Goal: Share content: Share content

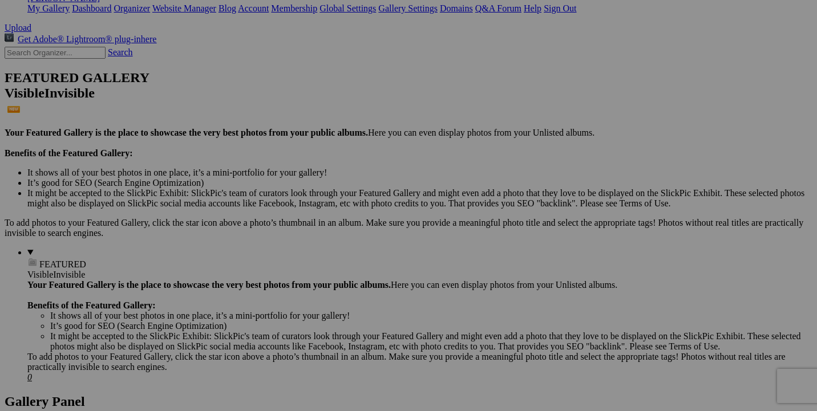
scroll to position [80, 0]
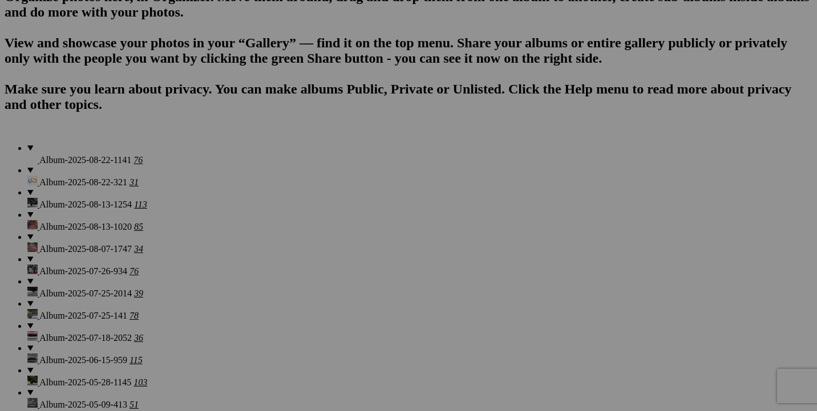
scroll to position [656, 0]
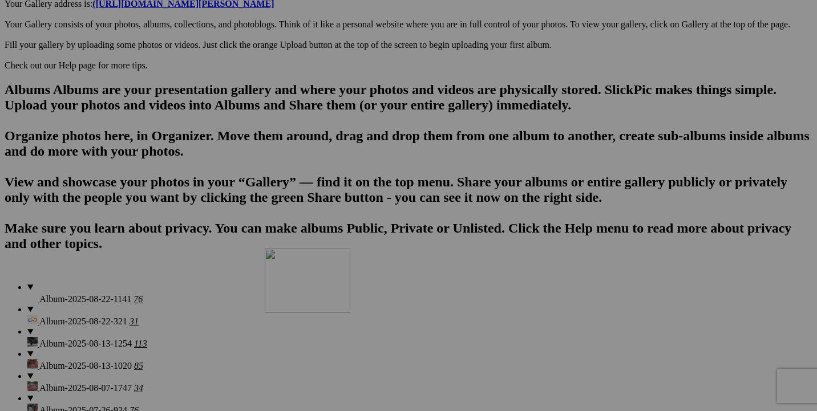
drag, startPoint x: 428, startPoint y: 270, endPoint x: 429, endPoint y: 348, distance: 78.1
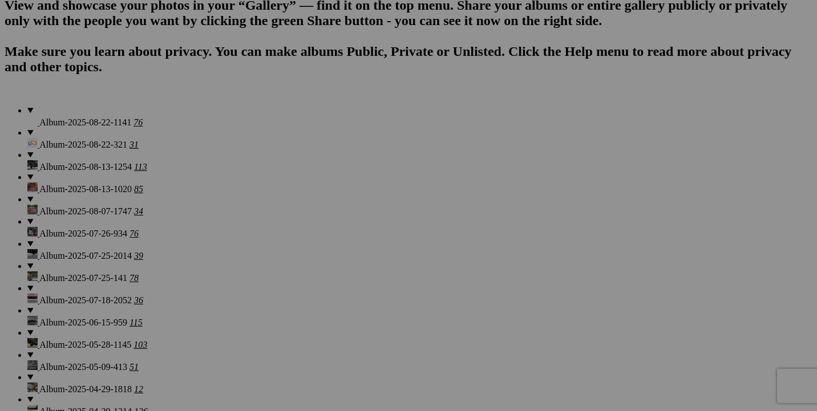
scroll to position [865, 0]
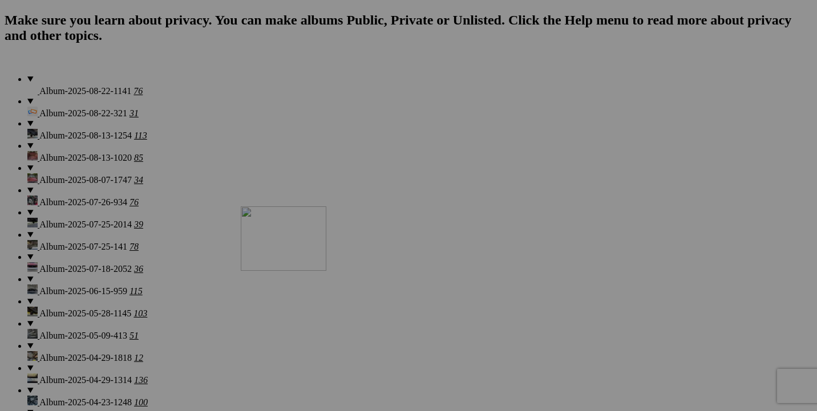
drag, startPoint x: 417, startPoint y: 192, endPoint x: 404, endPoint y: 305, distance: 113.0
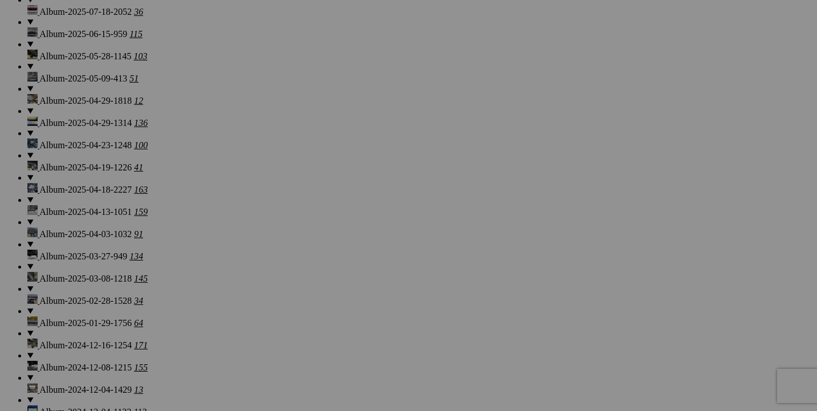
scroll to position [1121, 0]
drag, startPoint x: 413, startPoint y: 79, endPoint x: 408, endPoint y: 281, distance: 202.0
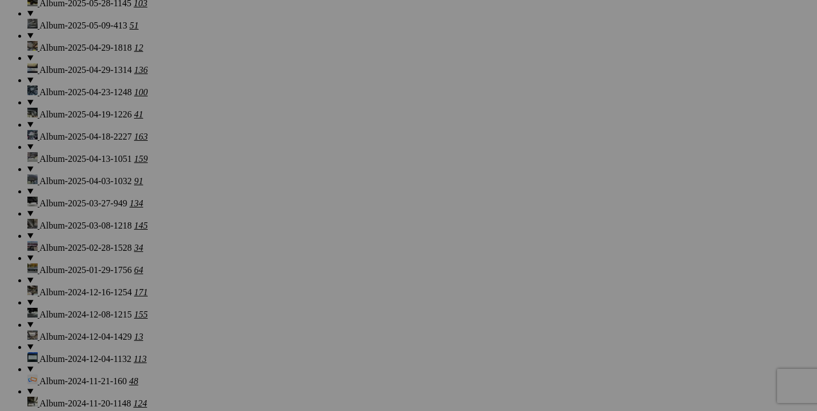
scroll to position [1264, 0]
drag, startPoint x: 420, startPoint y: 87, endPoint x: 421, endPoint y: 293, distance: 206.4
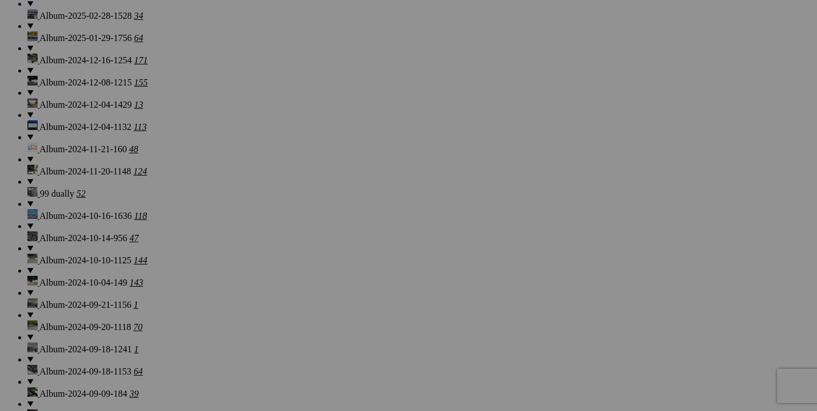
scroll to position [1414, 0]
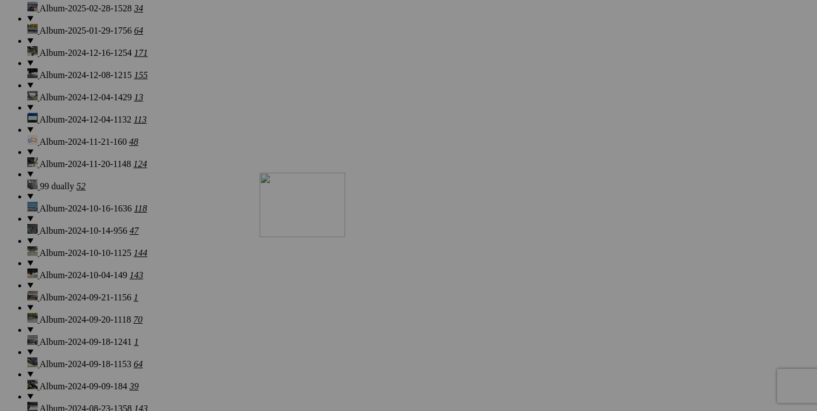
drag, startPoint x: 427, startPoint y: 105, endPoint x: 422, endPoint y: 274, distance: 168.9
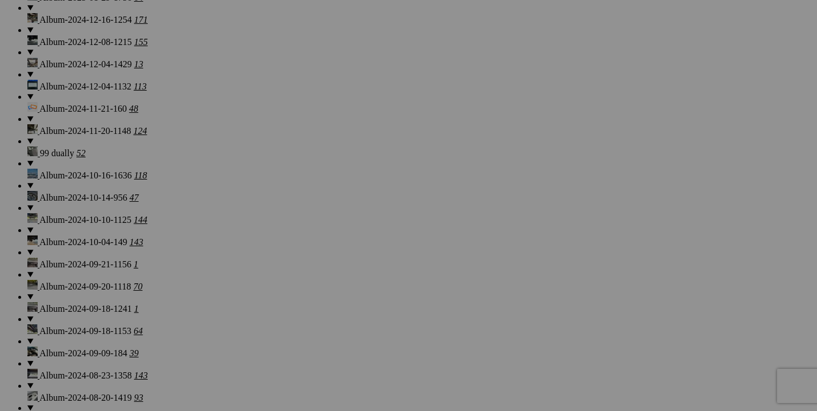
scroll to position [1474, 0]
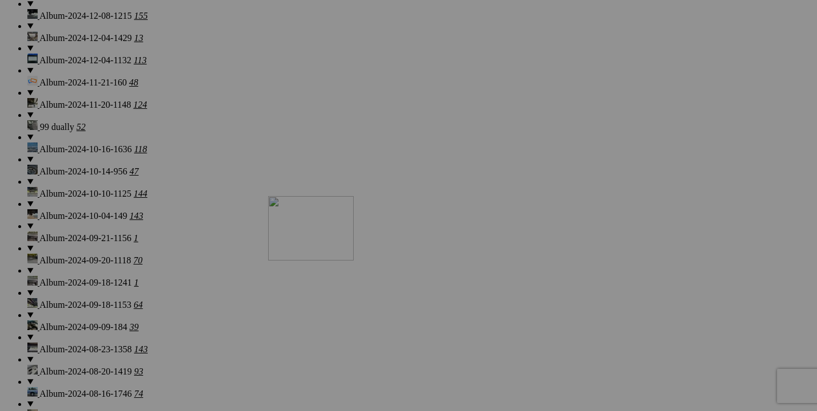
drag, startPoint x: 427, startPoint y: 171, endPoint x: 432, endPoint y: 295, distance: 124.4
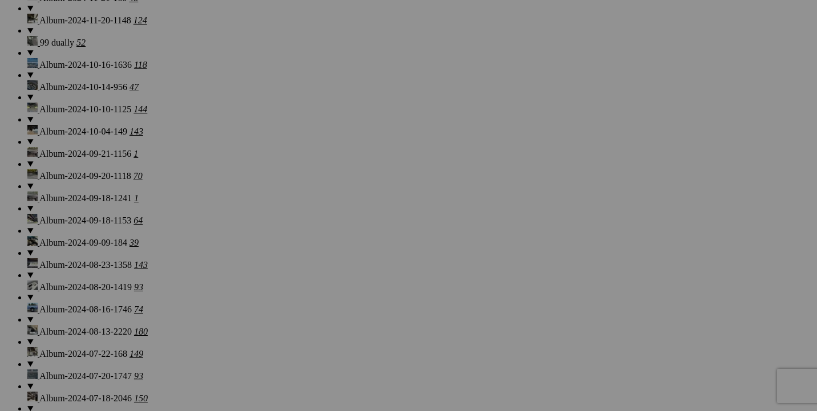
scroll to position [1594, 0]
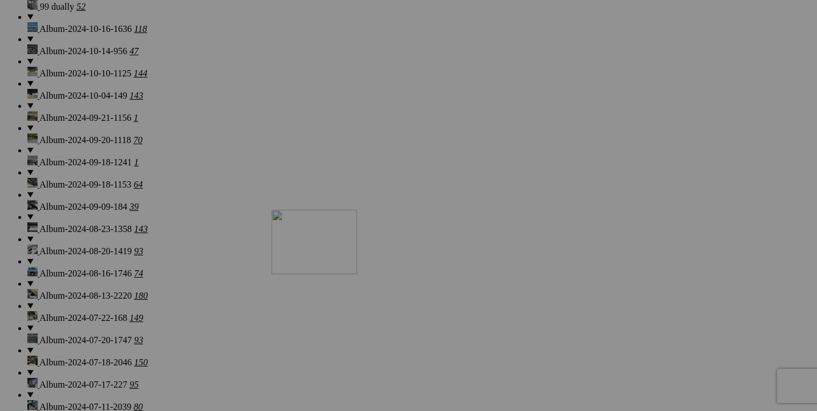
drag, startPoint x: 430, startPoint y: 184, endPoint x: 436, endPoint y: 307, distance: 123.9
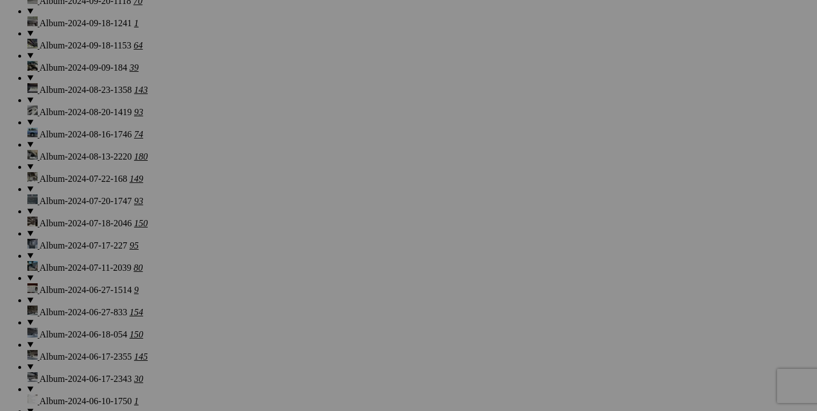
scroll to position [1741, 0]
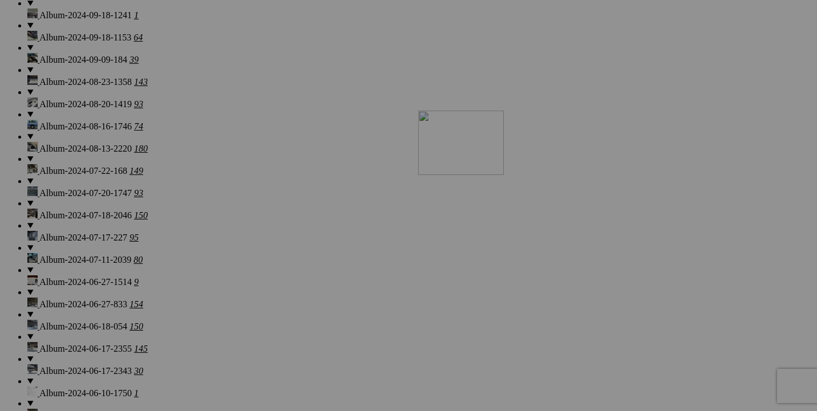
drag, startPoint x: 428, startPoint y: 191, endPoint x: 567, endPoint y: 204, distance: 139.7
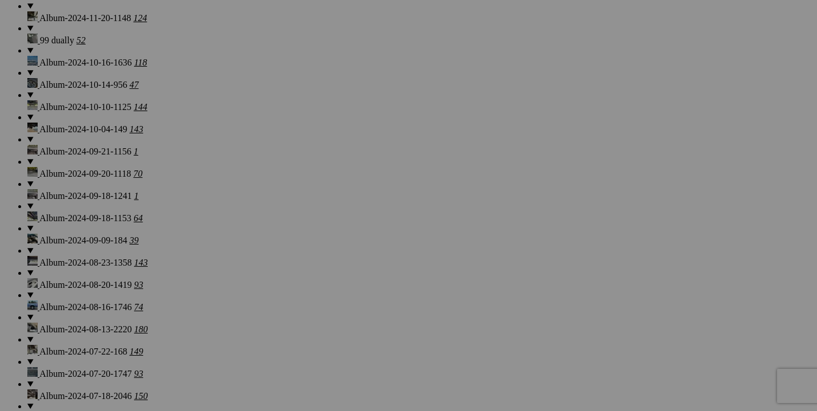
scroll to position [1566, 0]
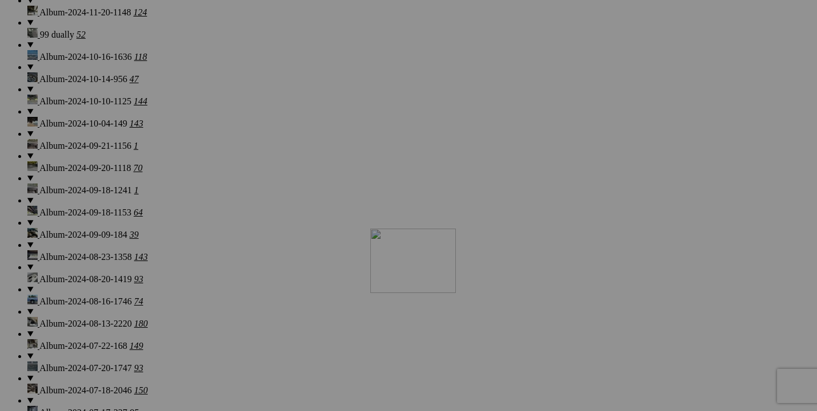
drag, startPoint x: 241, startPoint y: 212, endPoint x: 527, endPoint y: 328, distance: 308.8
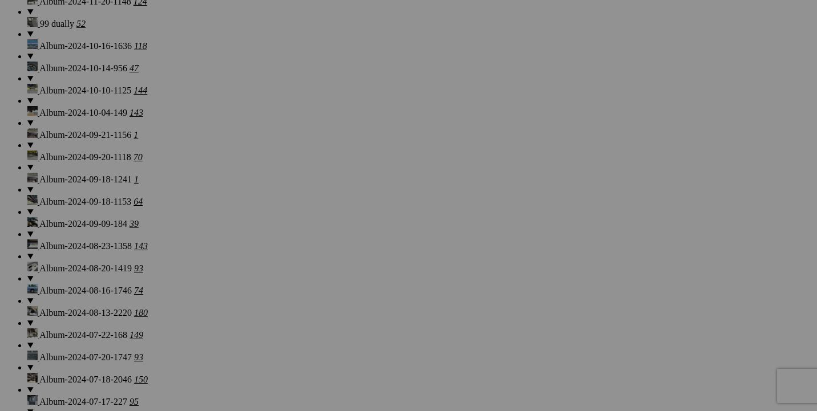
scroll to position [1579, 0]
drag, startPoint x: 711, startPoint y: 212, endPoint x: 519, endPoint y: 180, distance: 194.8
drag, startPoint x: 713, startPoint y: 216, endPoint x: 488, endPoint y: 306, distance: 242.4
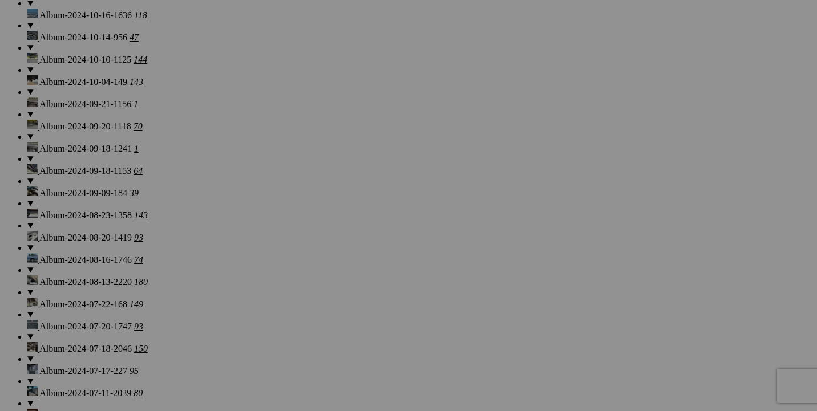
scroll to position [1611, 0]
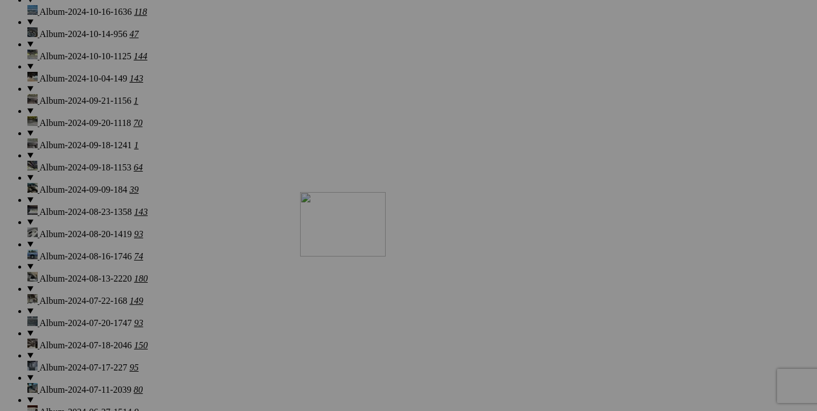
drag, startPoint x: 749, startPoint y: 161, endPoint x: 461, endPoint y: 291, distance: 315.5
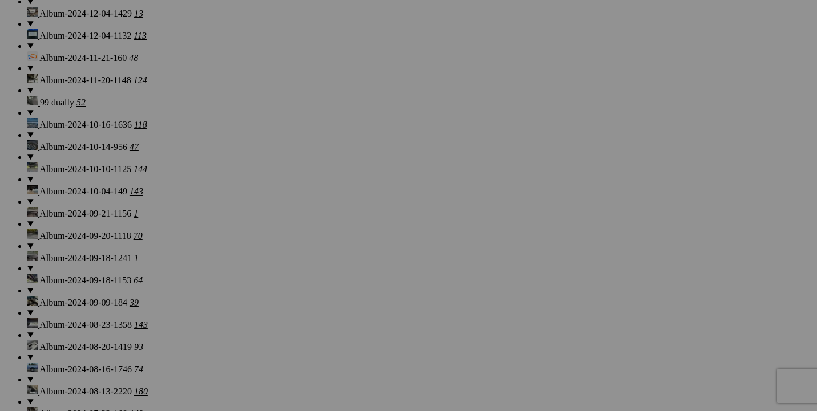
scroll to position [1497, 0]
drag, startPoint x: 717, startPoint y: 157, endPoint x: 577, endPoint y: 135, distance: 141.6
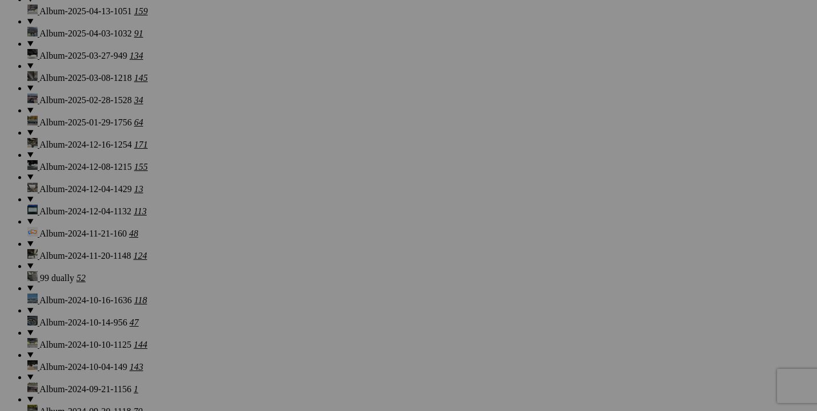
scroll to position [1320, 0]
drag, startPoint x: 512, startPoint y: 175, endPoint x: 283, endPoint y: 165, distance: 228.3
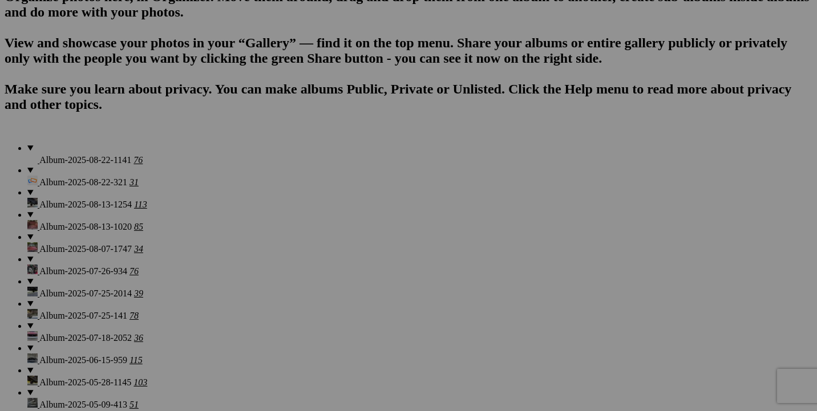
scroll to position [793, 0]
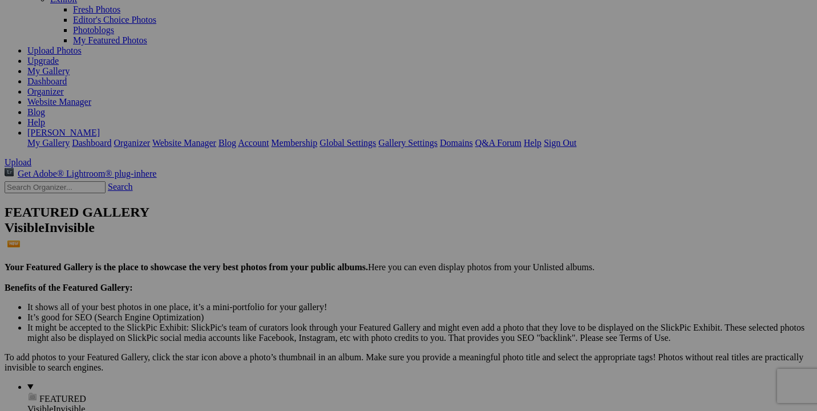
scroll to position [0, 0]
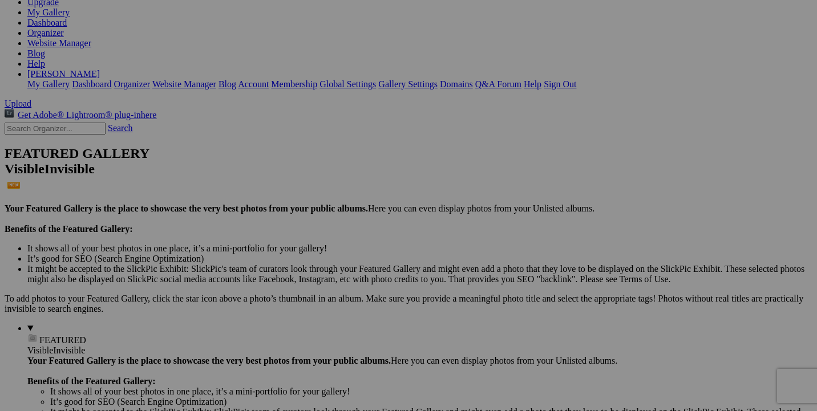
scroll to position [197, 0]
